Goal: Task Accomplishment & Management: Use online tool/utility

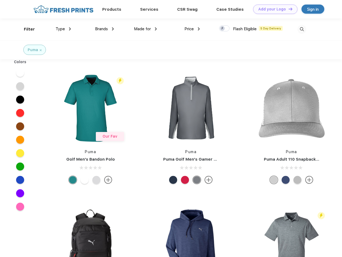
click at [273, 9] on link "Add your Logo Design Tool" at bounding box center [275, 9] width 44 height 9
click at [0, 0] on div "Design Tool" at bounding box center [0, 0] width 0 height 0
click at [288, 9] on link "Add your Logo Design Tool" at bounding box center [275, 9] width 44 height 9
click at [26, 29] on div "Filter" at bounding box center [29, 29] width 11 height 6
click at [63, 29] on span "Type" at bounding box center [60, 29] width 9 height 5
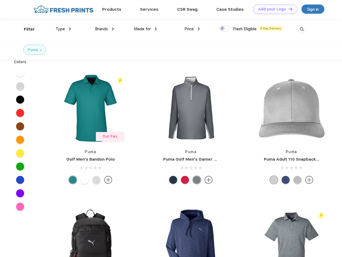
click at [104, 29] on span "Brands" at bounding box center [101, 29] width 13 height 5
click at [145, 29] on span "Made for" at bounding box center [142, 29] width 17 height 5
click at [192, 29] on span "Price" at bounding box center [188, 29] width 9 height 5
click at [224, 29] on div at bounding box center [224, 28] width 10 height 6
click at [222, 29] on input "checkbox" at bounding box center [220, 26] width 3 height 3
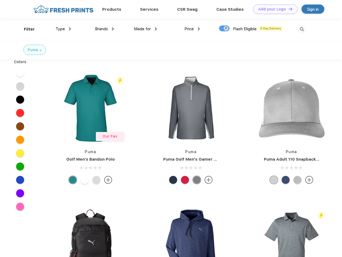
click at [301, 29] on img at bounding box center [301, 29] width 9 height 9
